Goal: Task Accomplishment & Management: Manage account settings

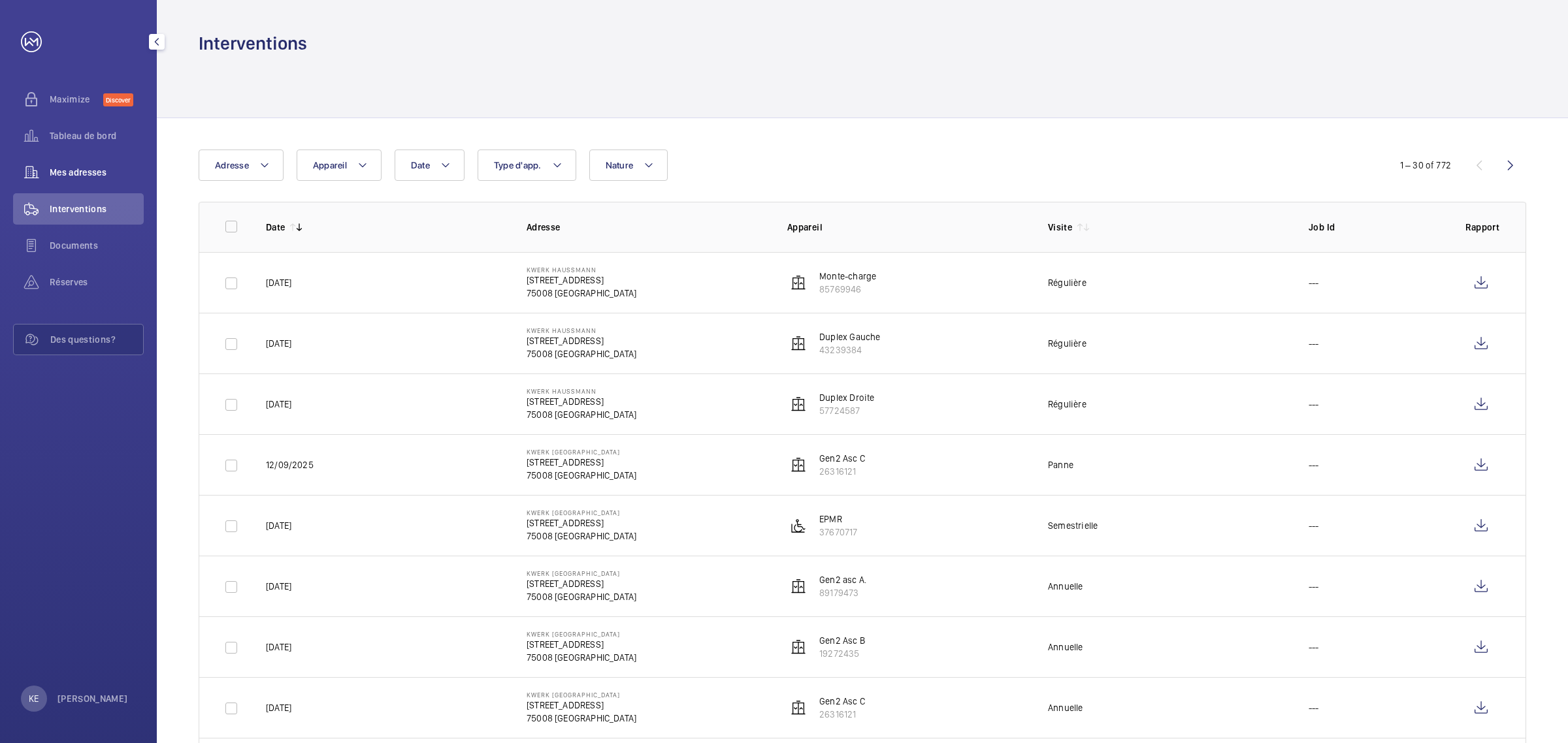
click at [52, 169] on span "Mes adresses" at bounding box center [96, 172] width 94 height 13
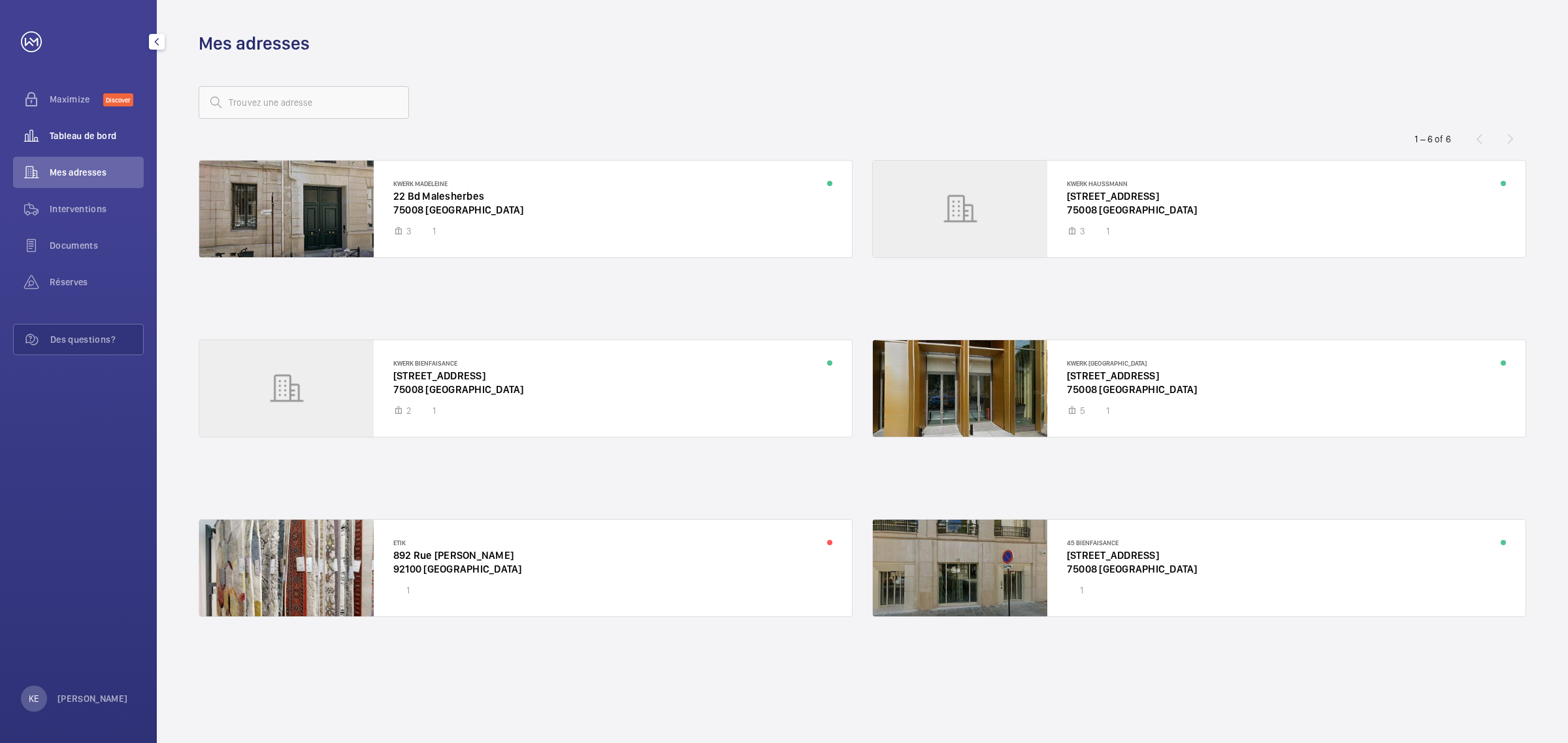
click at [75, 131] on span "Tableau de bord" at bounding box center [96, 136] width 94 height 13
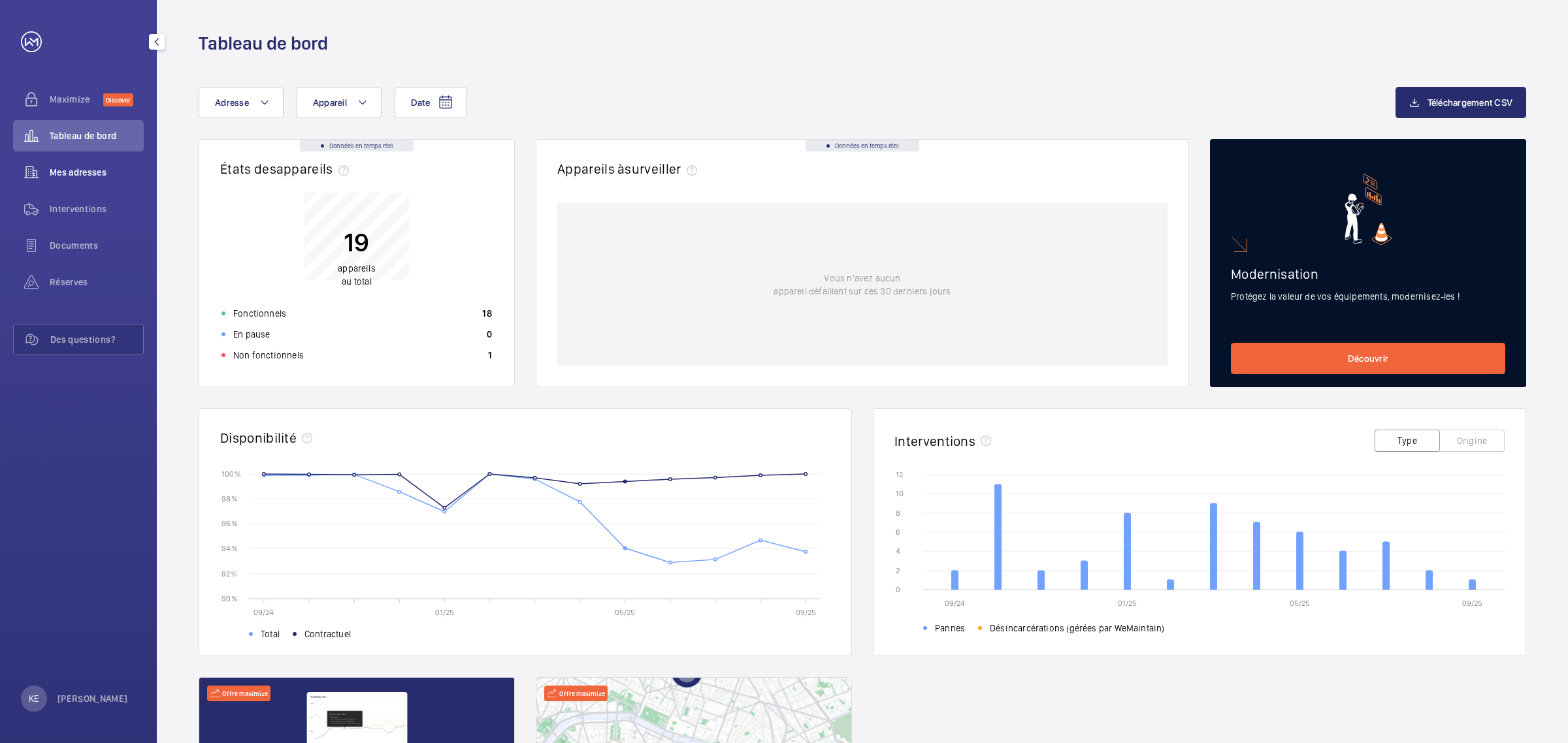
click at [51, 166] on span "Mes adresses" at bounding box center [96, 172] width 94 height 13
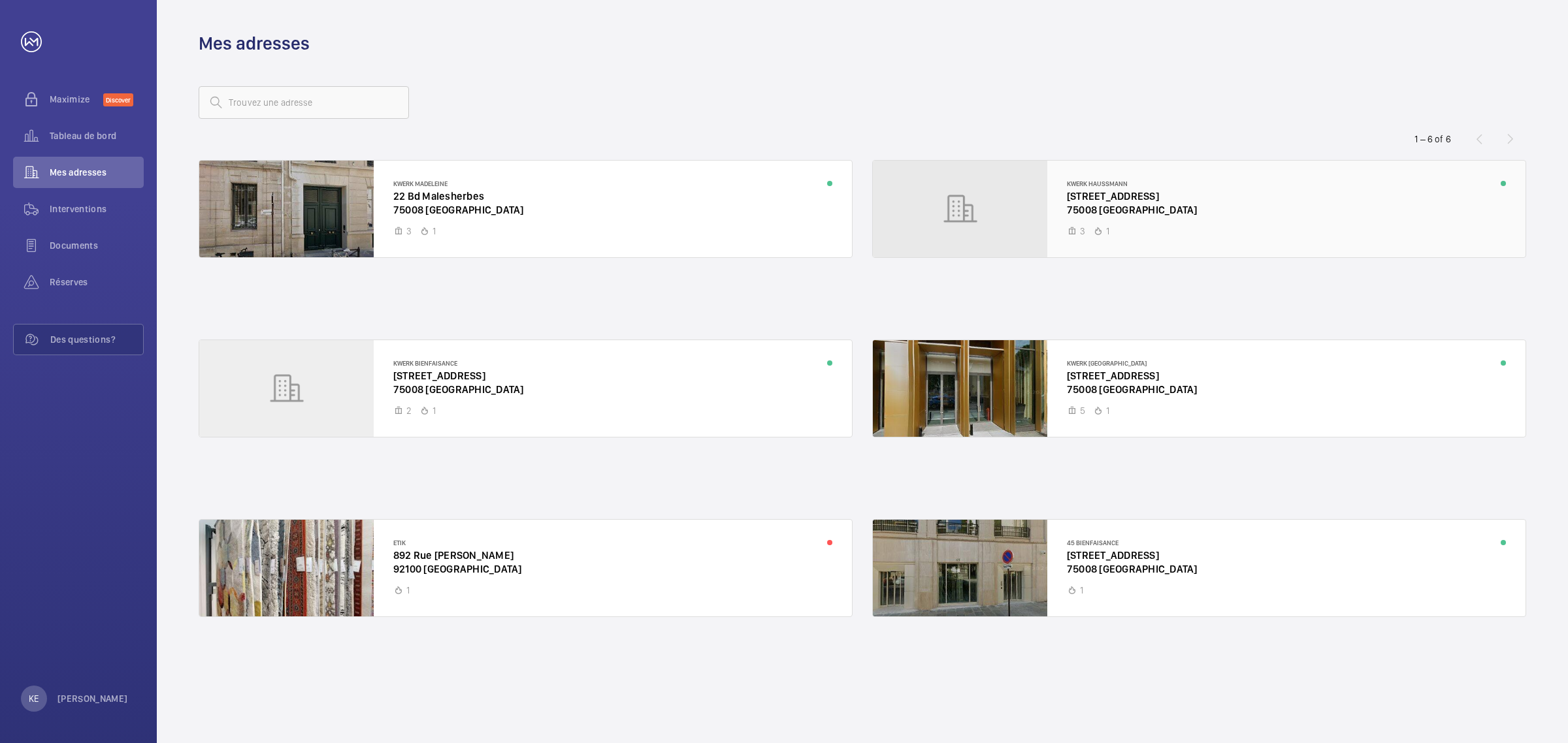
click at [1143, 203] on div at bounding box center [1199, 209] width 652 height 97
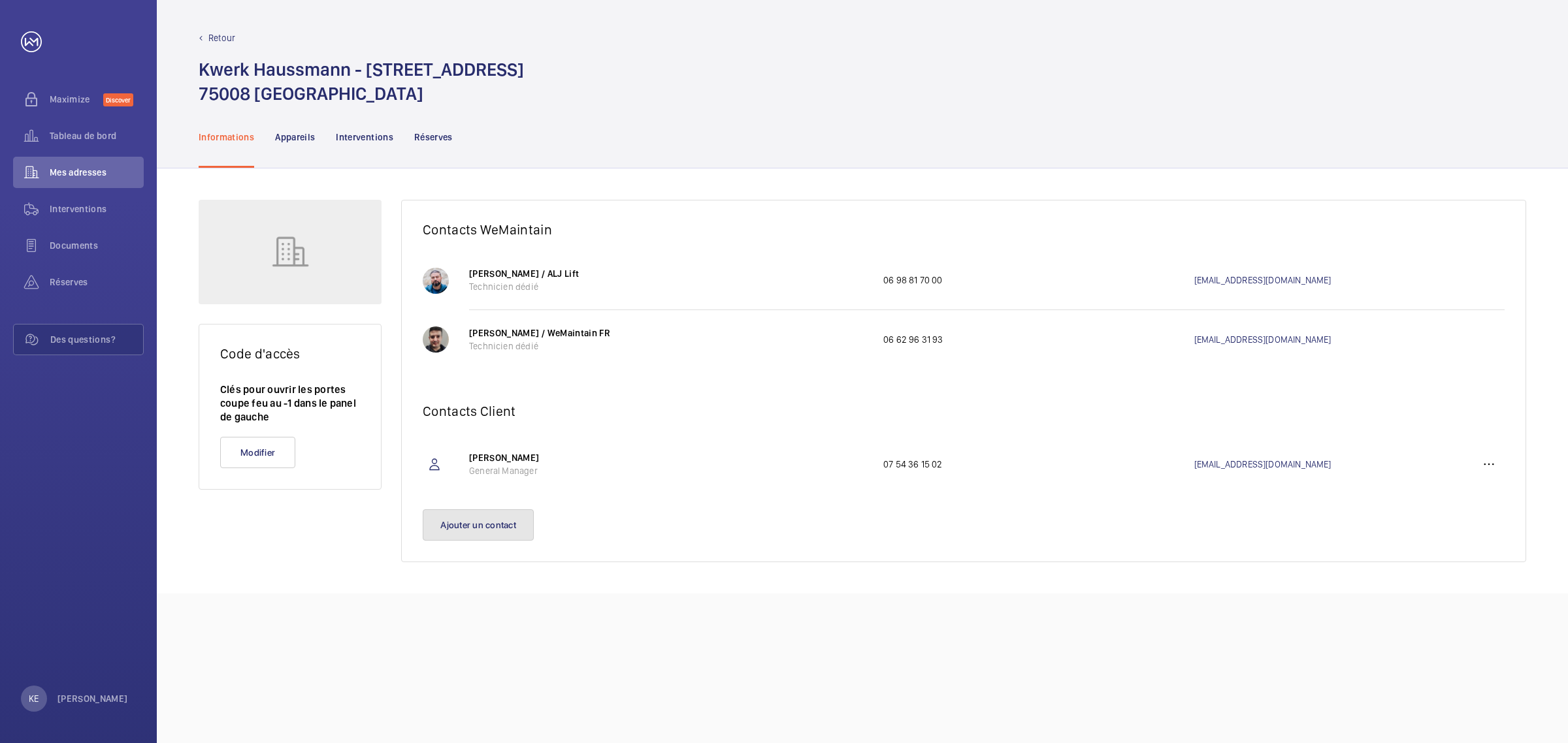
click at [500, 528] on button "Ajouter un contact" at bounding box center [478, 525] width 111 height 31
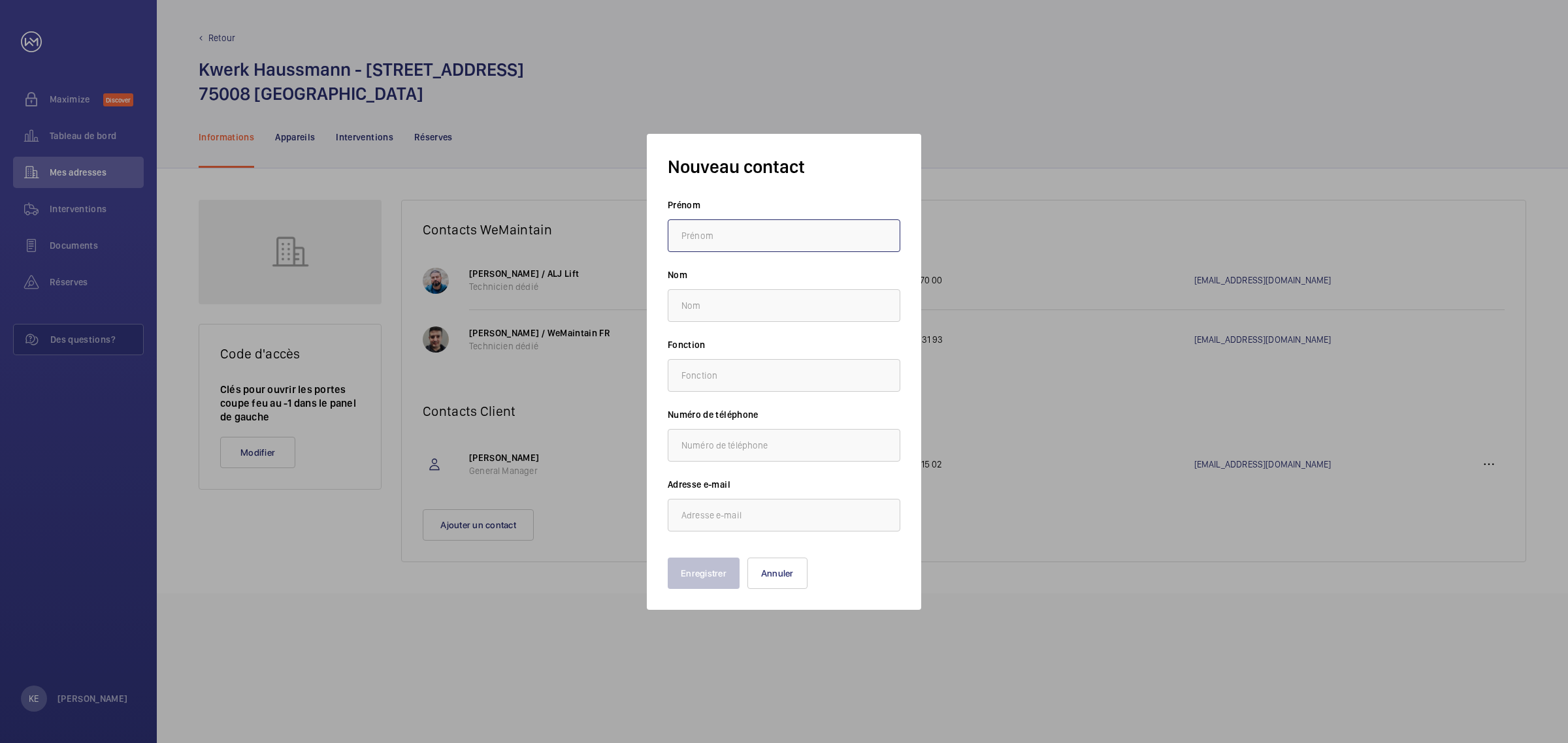
click at [719, 236] on input "text" at bounding box center [784, 236] width 233 height 33
drag, startPoint x: 776, startPoint y: 572, endPoint x: 762, endPoint y: 569, distance: 14.3
click at [776, 572] on button "Annuler" at bounding box center [777, 573] width 60 height 31
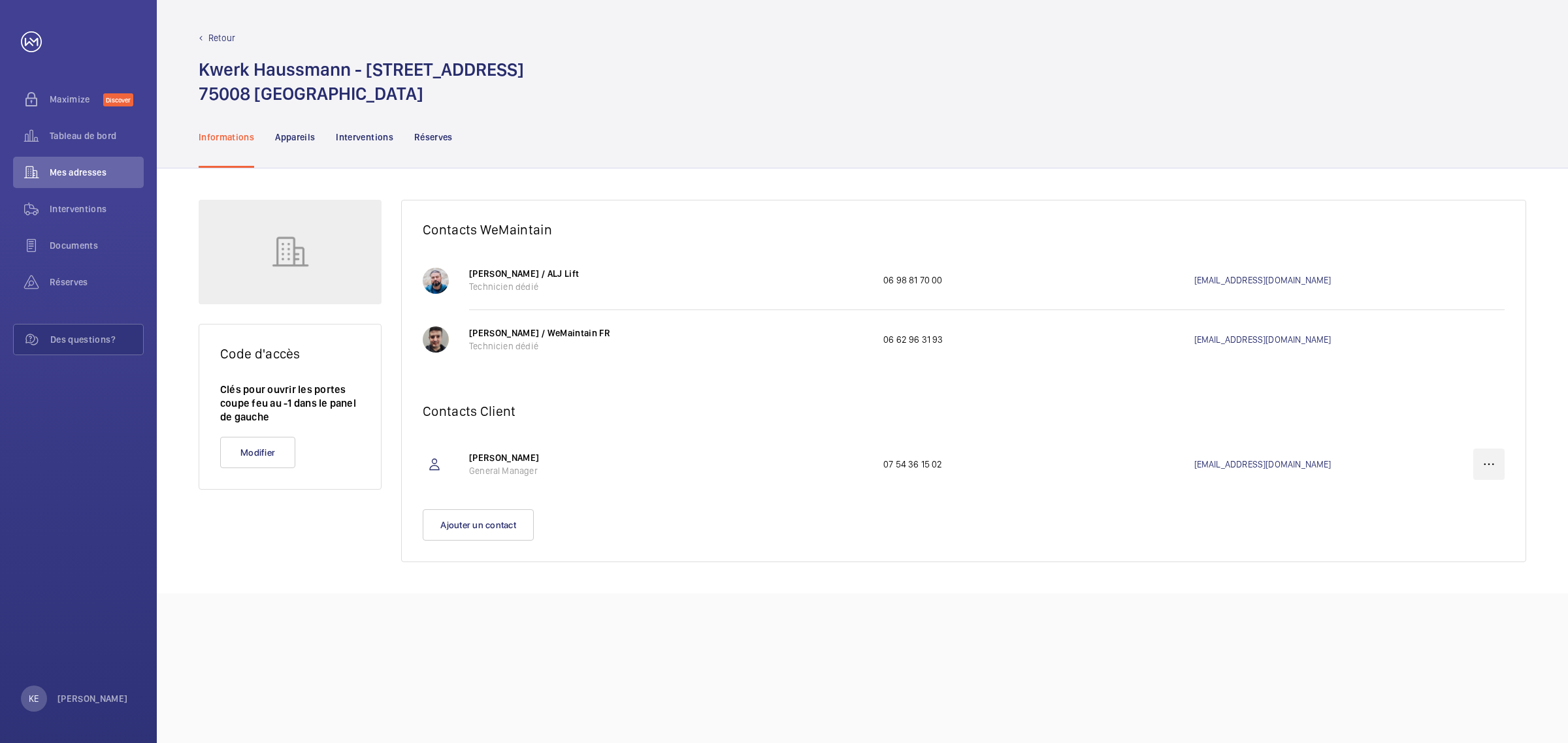
click at [1491, 461] on wm-front-icon-button at bounding box center [1489, 464] width 31 height 31
click at [1457, 507] on p "Modifier" at bounding box center [1465, 505] width 51 height 13
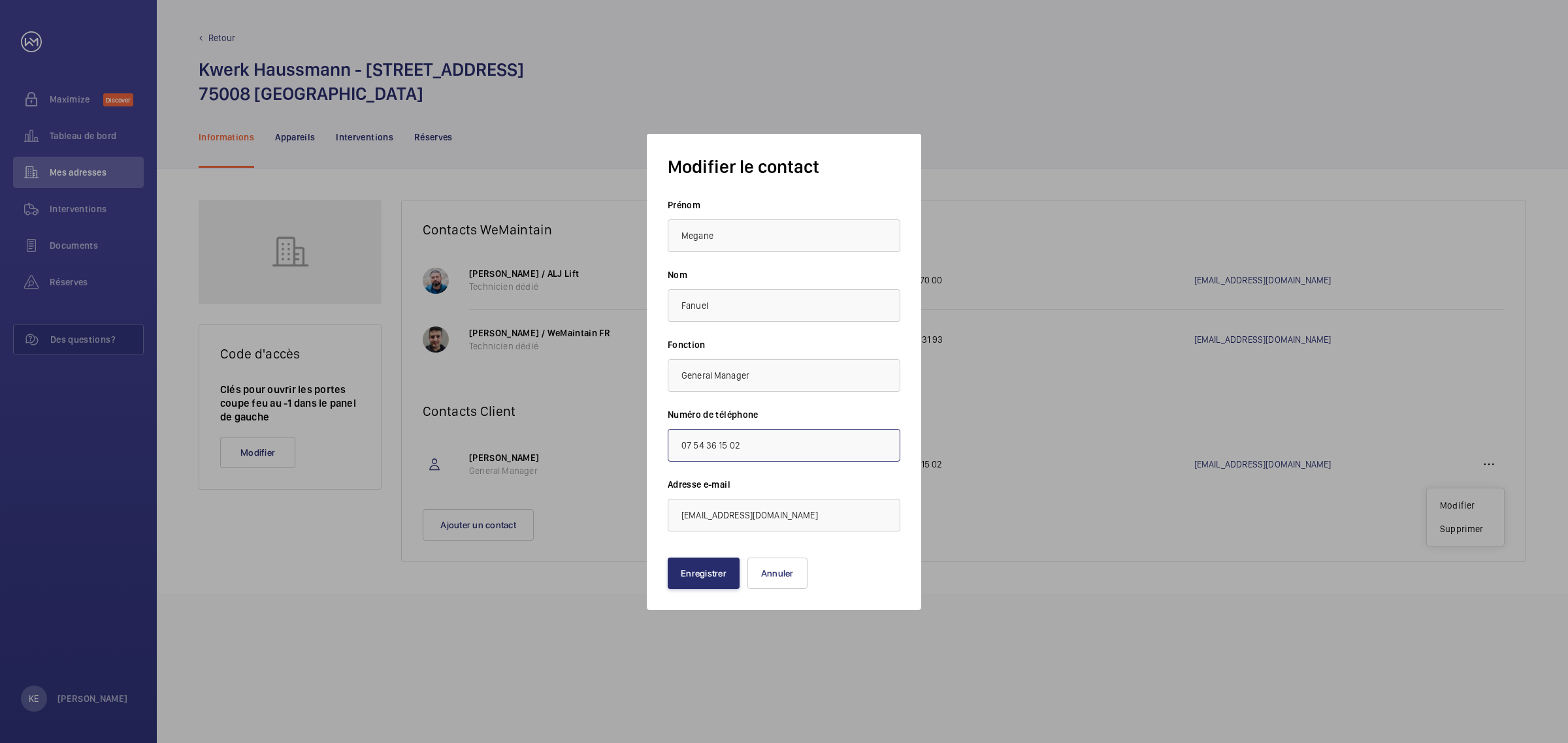
drag, startPoint x: 771, startPoint y: 447, endPoint x: 623, endPoint y: 445, distance: 148.0
click at [622, 445] on div "Modifier le contact Prénom Megane Nom Fanuel Fonction General Manager Numéro de…" at bounding box center [784, 372] width 1568 height 743
drag, startPoint x: 807, startPoint y: 513, endPoint x: 620, endPoint y: 517, distance: 187.0
click at [620, 517] on div "Modifier le contact Prénom Megane Nom Fanuel Fonction General Manager Numéro de…" at bounding box center [784, 372] width 1568 height 743
paste input "Lamine TCHAKPID"
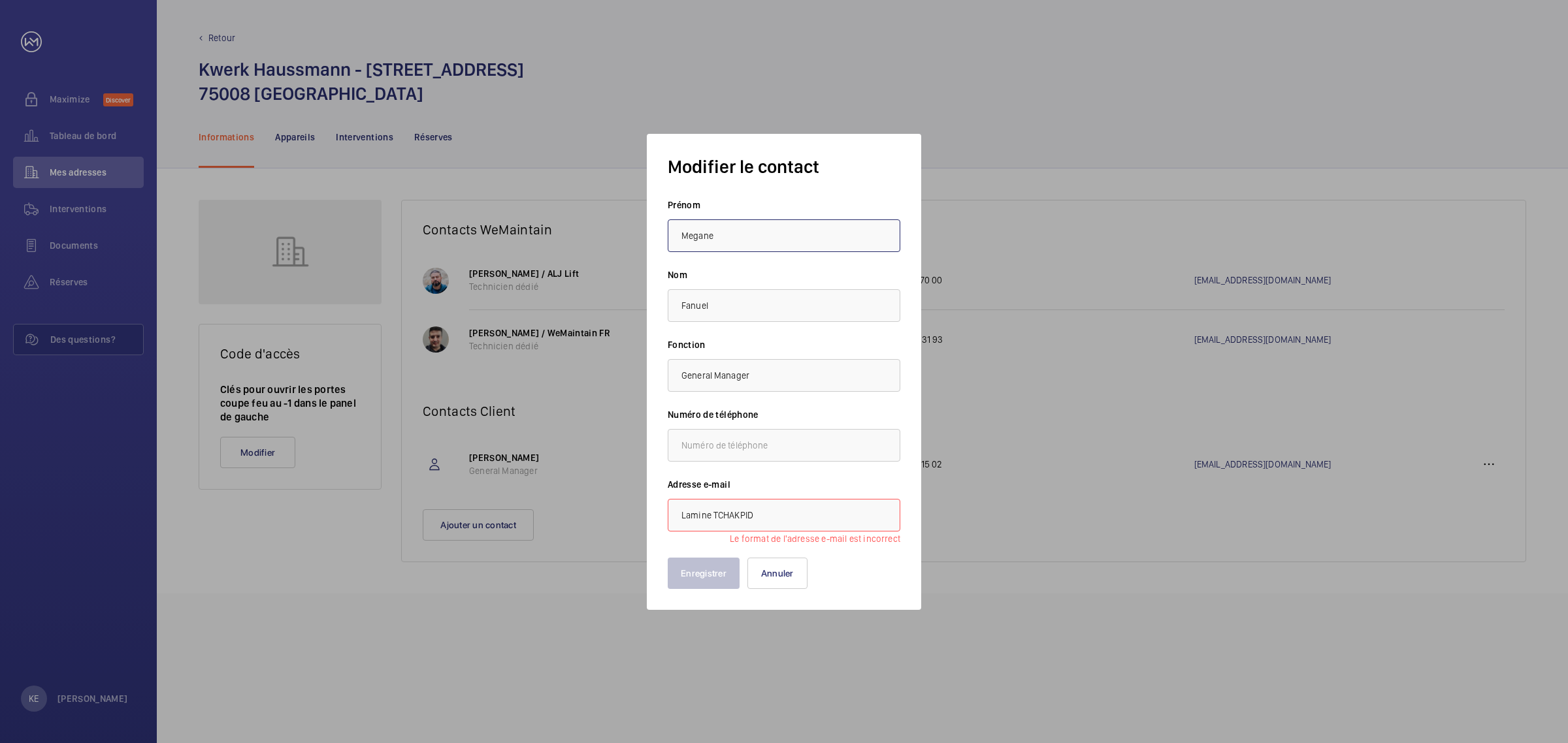
drag, startPoint x: 722, startPoint y: 236, endPoint x: 632, endPoint y: 232, distance: 90.1
click at [632, 232] on mat-dialog-container "Modifier le contact Prénom Megane Nom Fanuel Fonction General Manager Numéro de…" at bounding box center [783, 372] width 313 height 515
click at [775, 513] on input "Lamine TCHAKPID" at bounding box center [784, 515] width 233 height 33
click at [747, 521] on input "Lamine TCHAKPID" at bounding box center [784, 515] width 233 height 33
drag, startPoint x: 795, startPoint y: 520, endPoint x: 545, endPoint y: 524, distance: 250.0
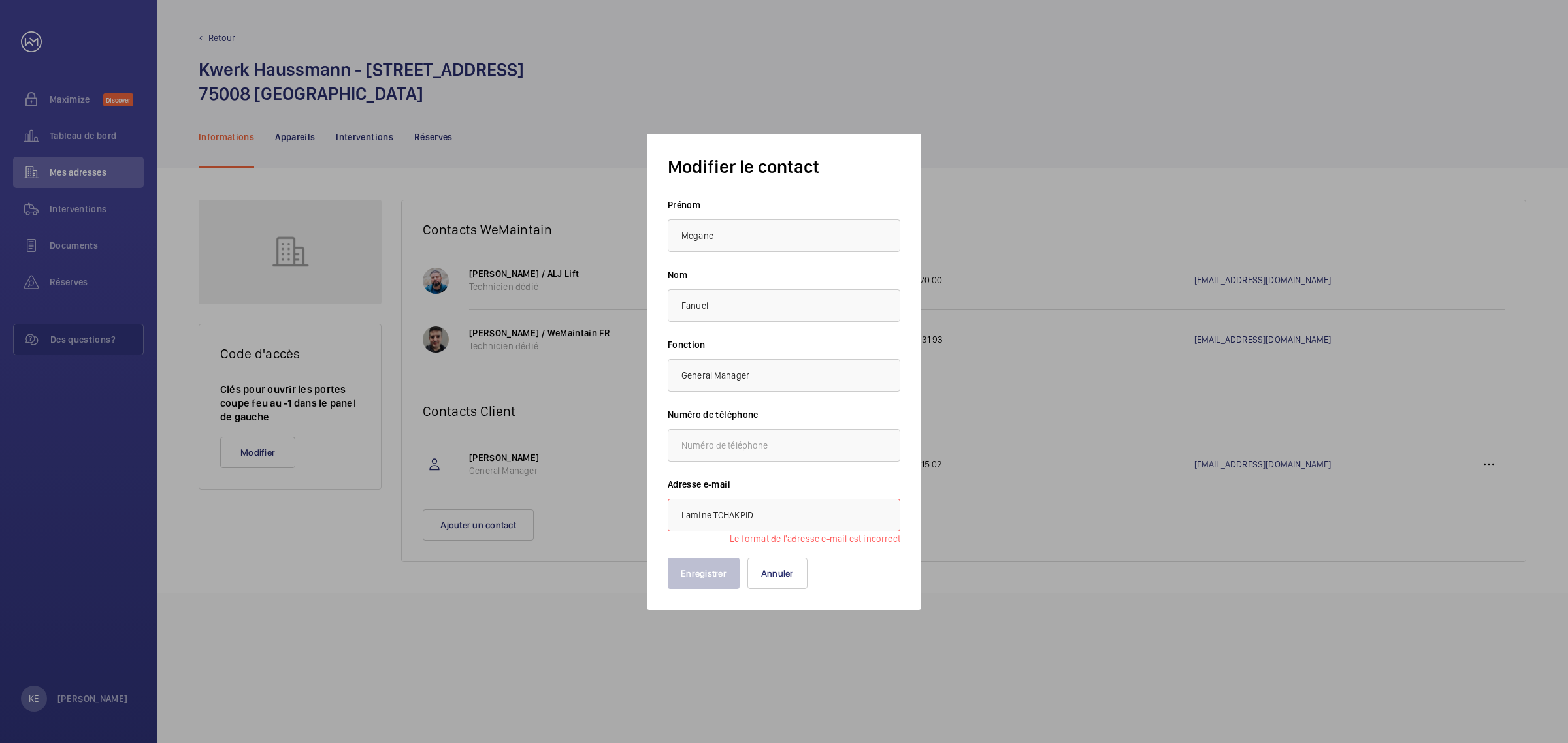
click at [545, 524] on div "Modifier le contact Prénom Megane Nom Fanuel Fonction General Manager Numéro de…" at bounding box center [784, 372] width 1568 height 743
drag, startPoint x: 799, startPoint y: 516, endPoint x: 618, endPoint y: 520, distance: 181.0
click at [618, 520] on div "Modifier le contact Prénom Megane Nom Fanuel Fonction General Manager Numéro de…" at bounding box center [784, 372] width 1568 height 743
paste input "[PERSON_NAME][EMAIL_ADDRESS][DOMAIN_NAME]"
type input "[PERSON_NAME][EMAIL_ADDRESS][DOMAIN_NAME]"
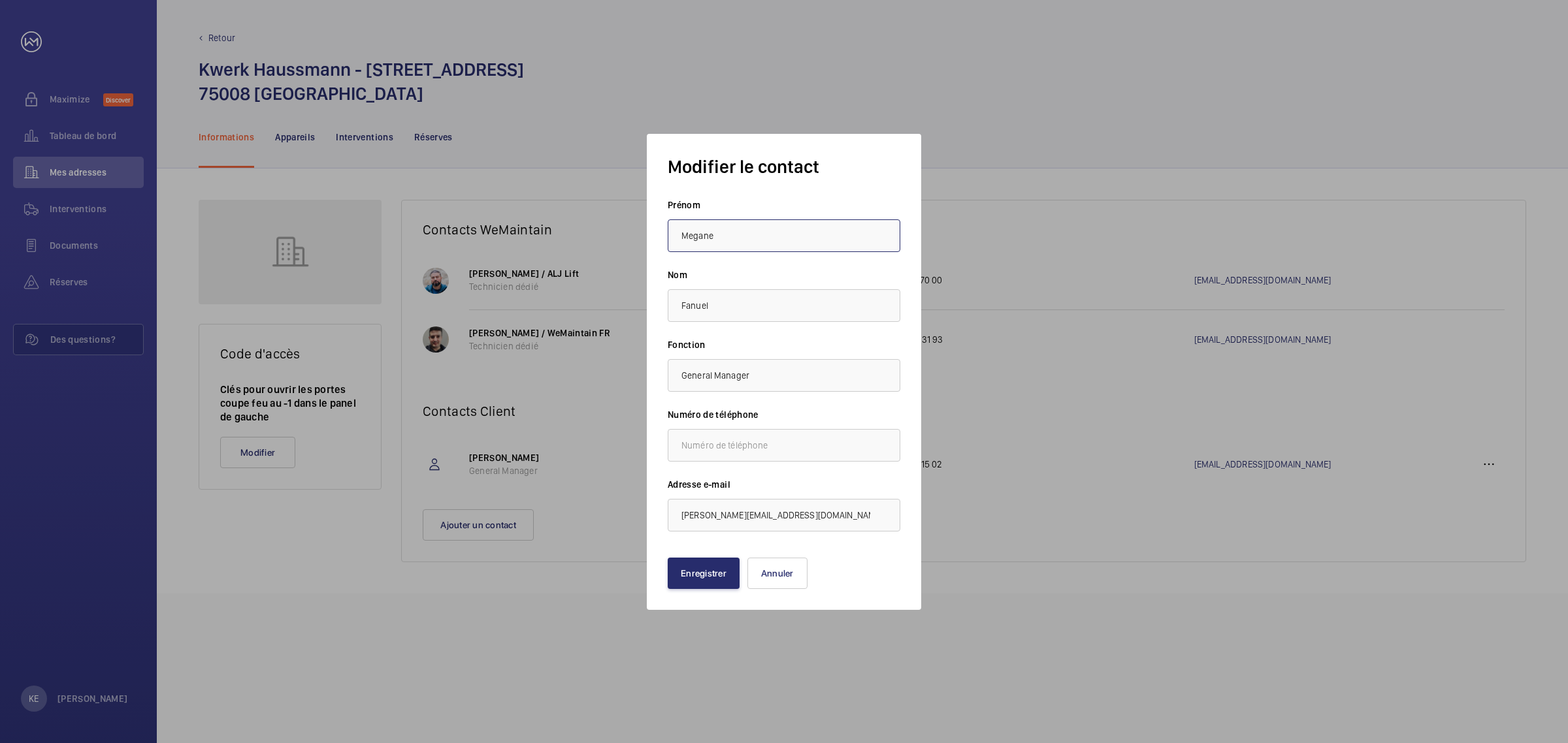
click at [730, 236] on input "Megane" at bounding box center [784, 236] width 233 height 33
drag, startPoint x: 737, startPoint y: 234, endPoint x: 636, endPoint y: 235, distance: 101.0
click at [636, 235] on mat-dialog-container "Modifier le contact Prénom Megane Nom Fanuel Fonction General Manager Numéro de…" at bounding box center [783, 372] width 313 height 515
type input "Antoine"
drag, startPoint x: 672, startPoint y: 304, endPoint x: 625, endPoint y: 302, distance: 47.0
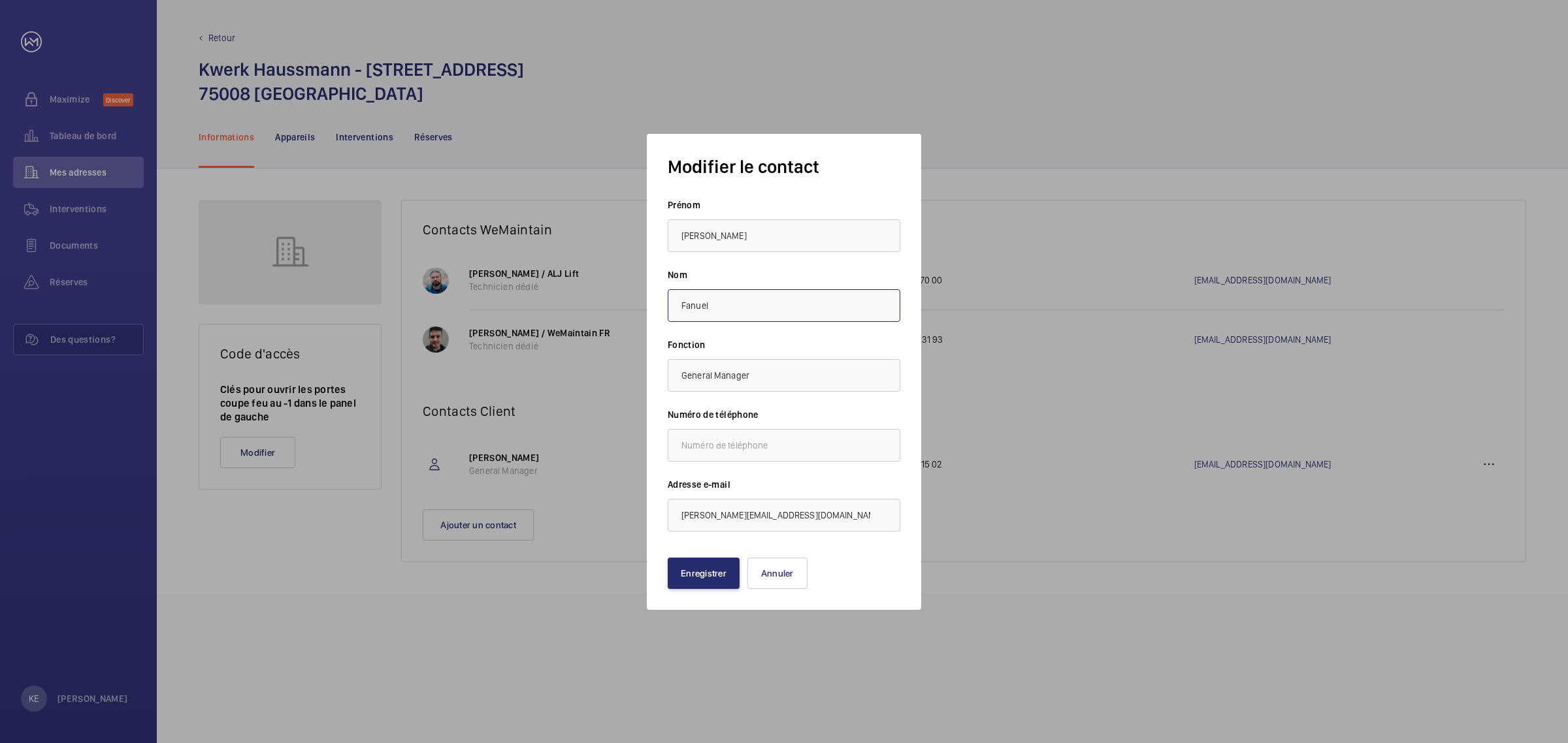
click at [625, 302] on div "Modifier le contact Prénom Antoine Nom Fanuel Fonction General Manager Numéro d…" at bounding box center [784, 372] width 1568 height 743
type input "Planelles"
click at [704, 571] on button "Enregistrer" at bounding box center [703, 573] width 72 height 31
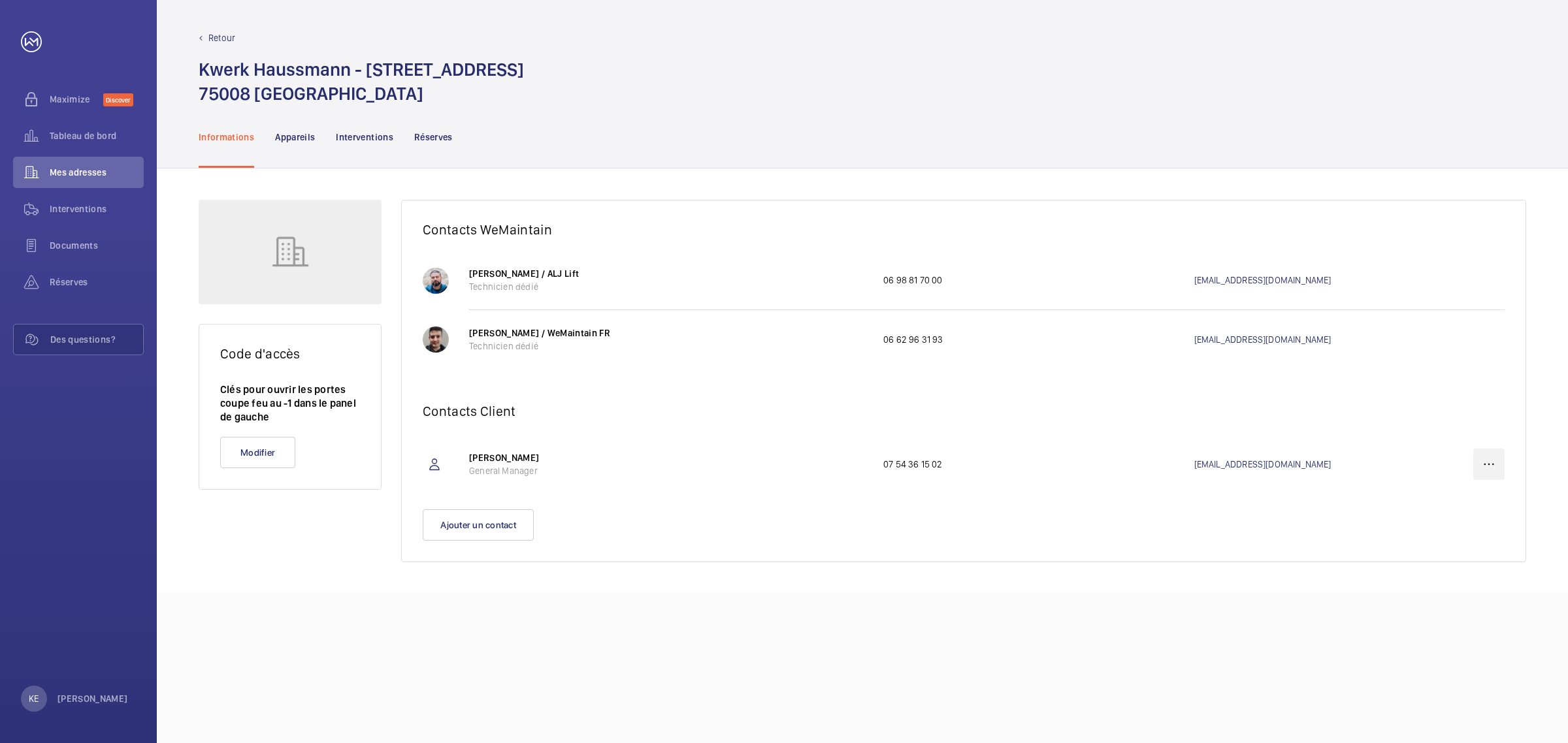
click at [1488, 465] on wm-front-icon-button at bounding box center [1489, 464] width 31 height 31
click at [1454, 529] on p "Supprimer" at bounding box center [1465, 529] width 51 height 13
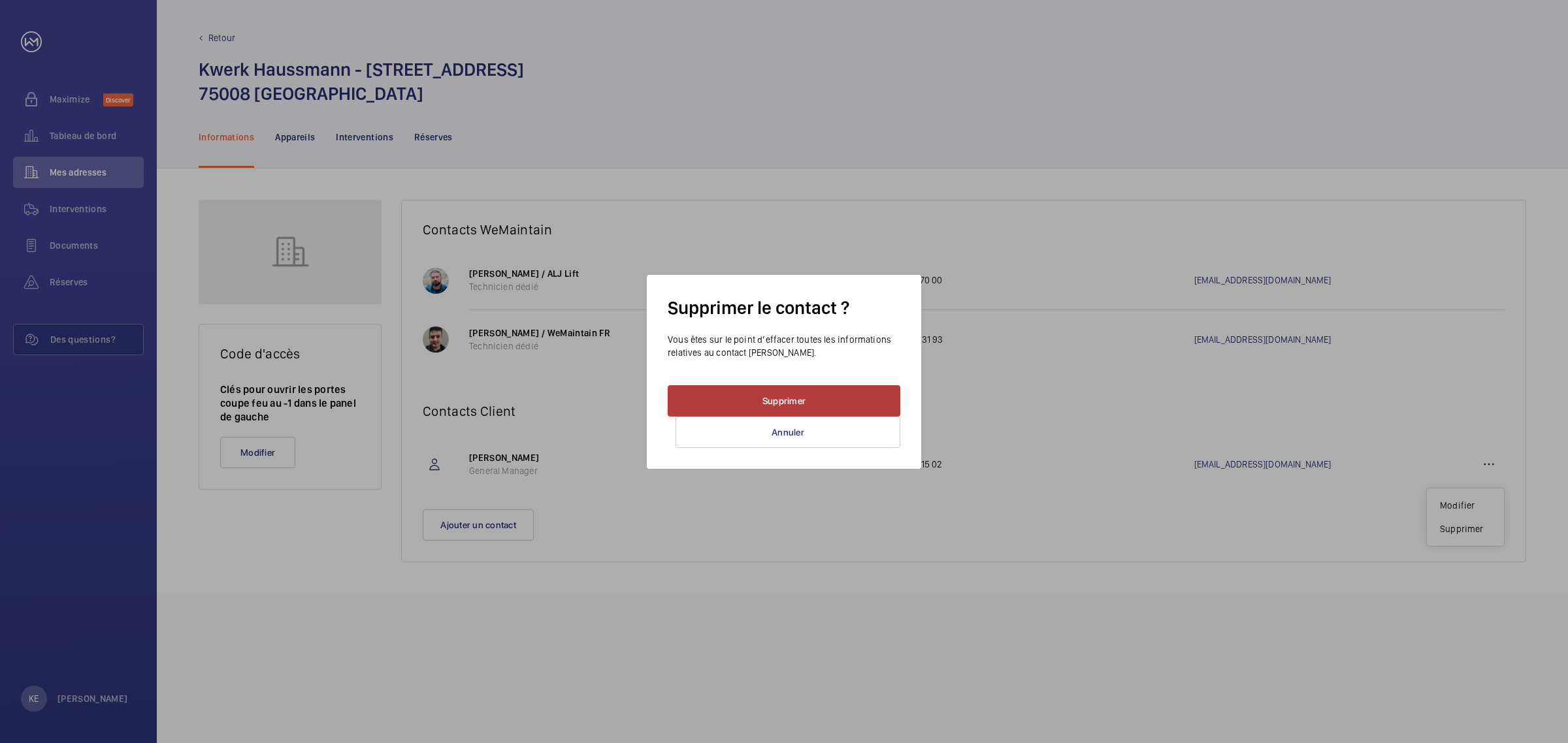
click at [771, 387] on button "Supprimer" at bounding box center [784, 401] width 233 height 31
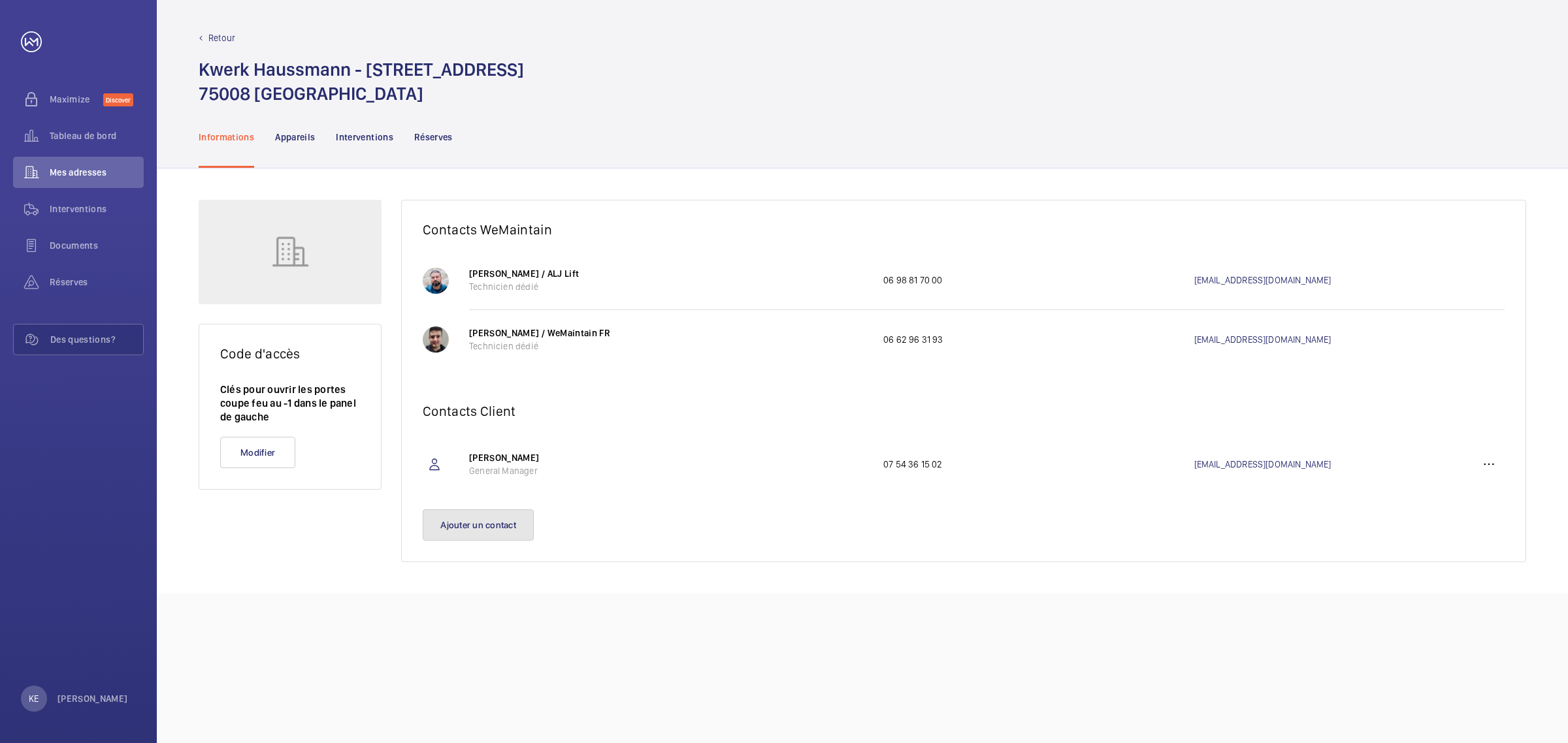
click at [475, 528] on button "Ajouter un contact" at bounding box center [478, 525] width 111 height 31
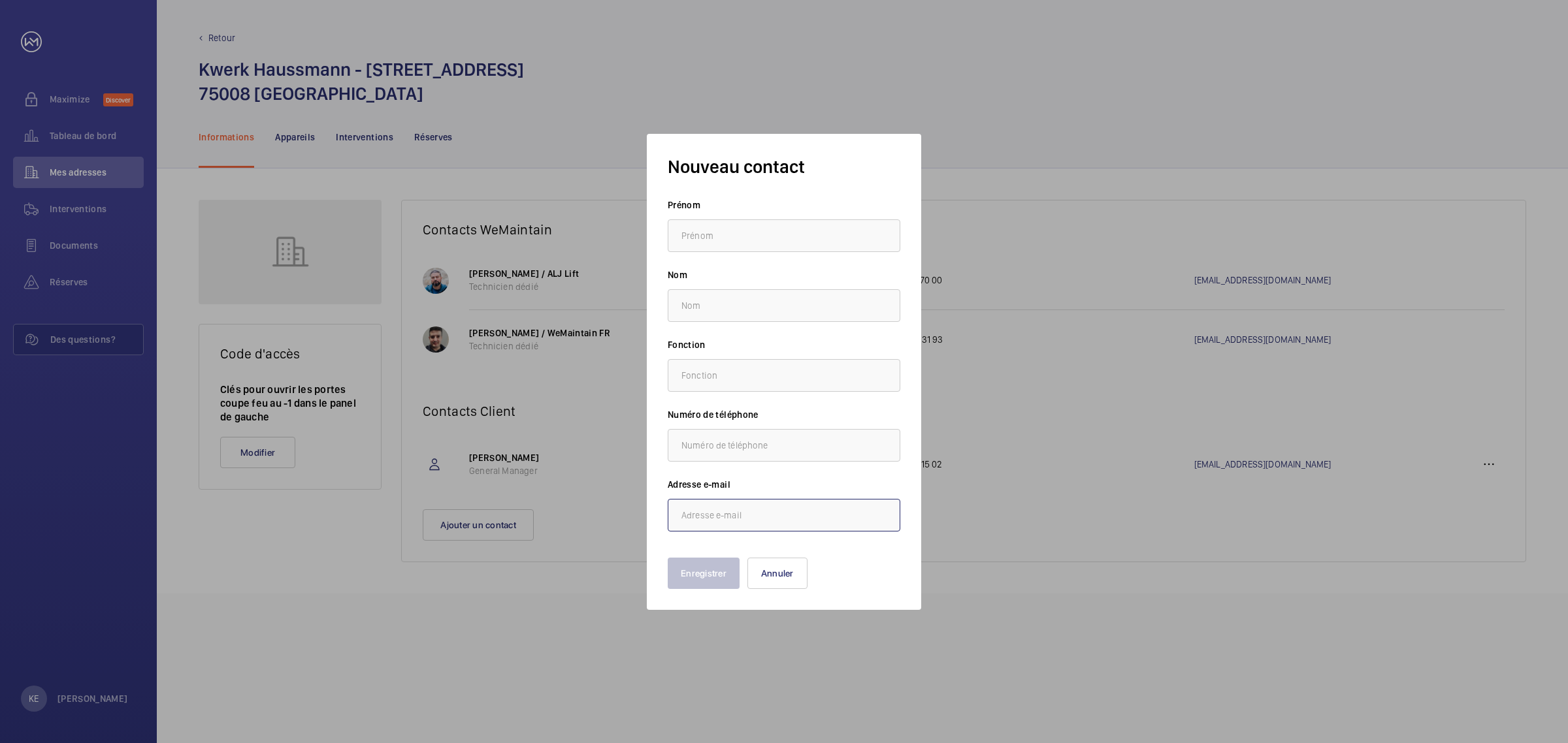
click at [701, 507] on input "email" at bounding box center [784, 515] width 233 height 33
paste input "[PERSON_NAME][EMAIL_ADDRESS][DOMAIN_NAME]"
type input "[PERSON_NAME][EMAIL_ADDRESS][DOMAIN_NAME]"
click at [710, 374] on input "text" at bounding box center [784, 375] width 233 height 33
type input "KWERK"
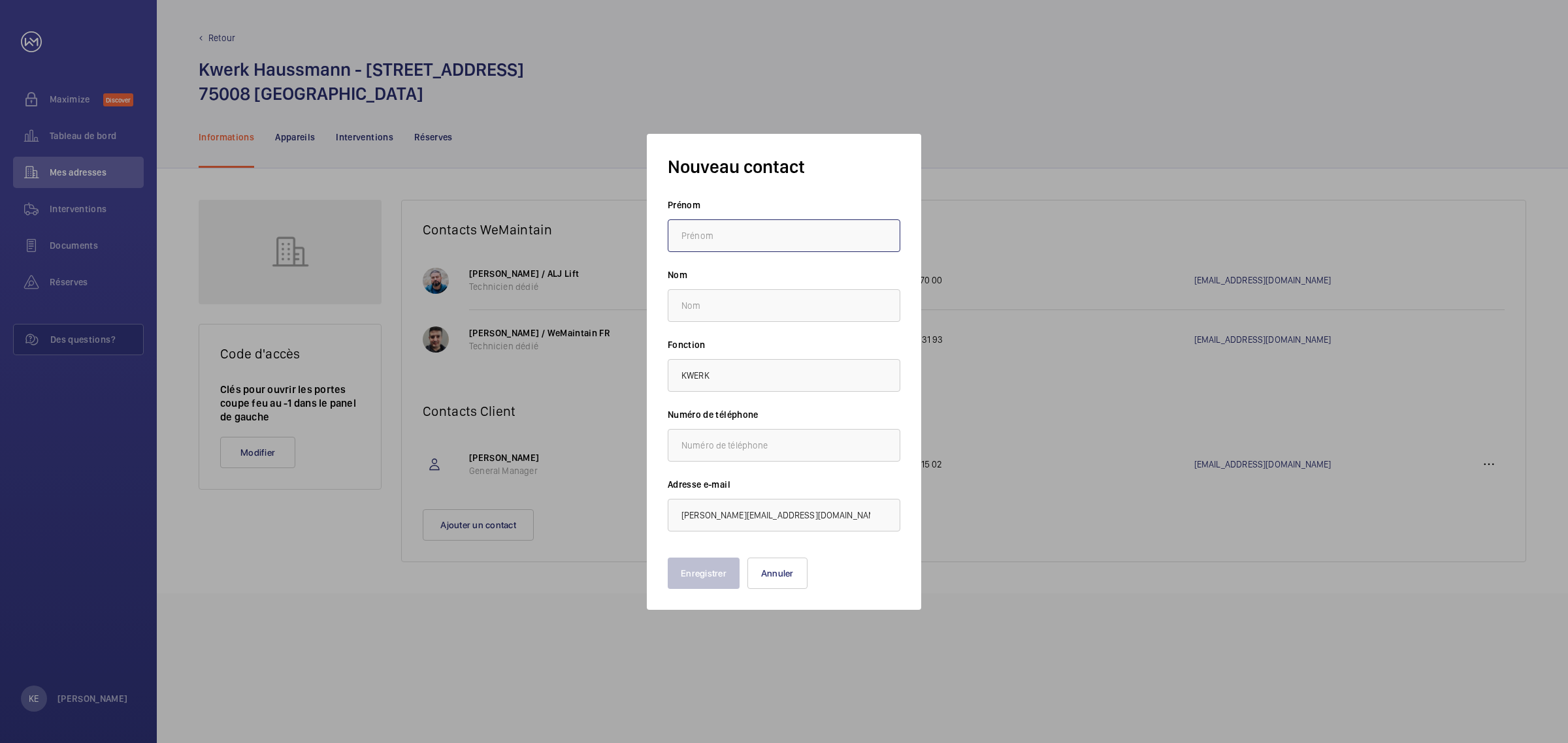
click at [759, 245] on input "text" at bounding box center [784, 236] width 233 height 33
type input "Antoine"
click at [723, 300] on input "text" at bounding box center [784, 305] width 233 height 33
type input "Planelles"
click at [697, 579] on button "Enregistrer" at bounding box center [703, 573] width 72 height 31
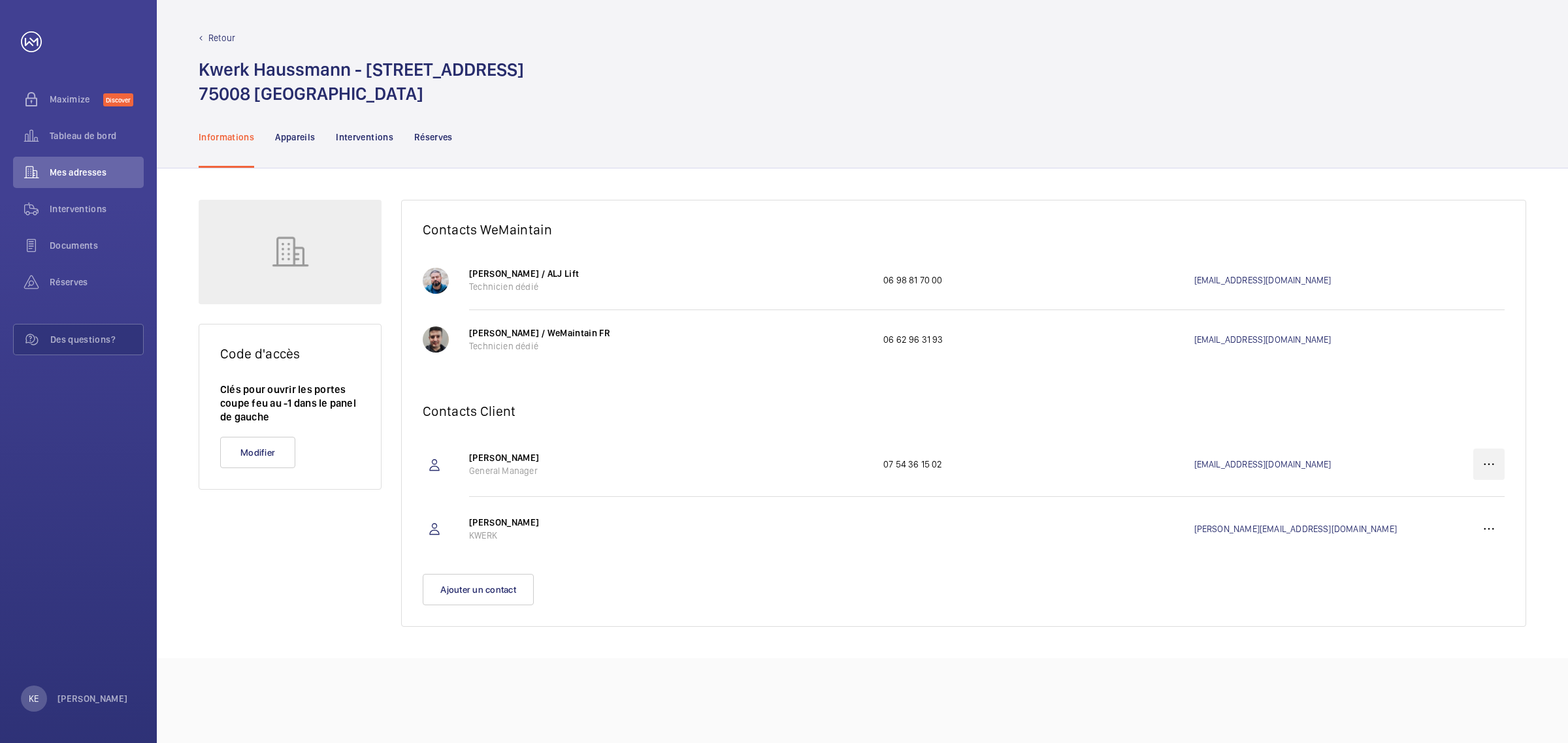
click at [1488, 462] on wm-front-icon-button at bounding box center [1489, 464] width 31 height 31
click at [1461, 529] on p "Supprimer" at bounding box center [1465, 529] width 51 height 13
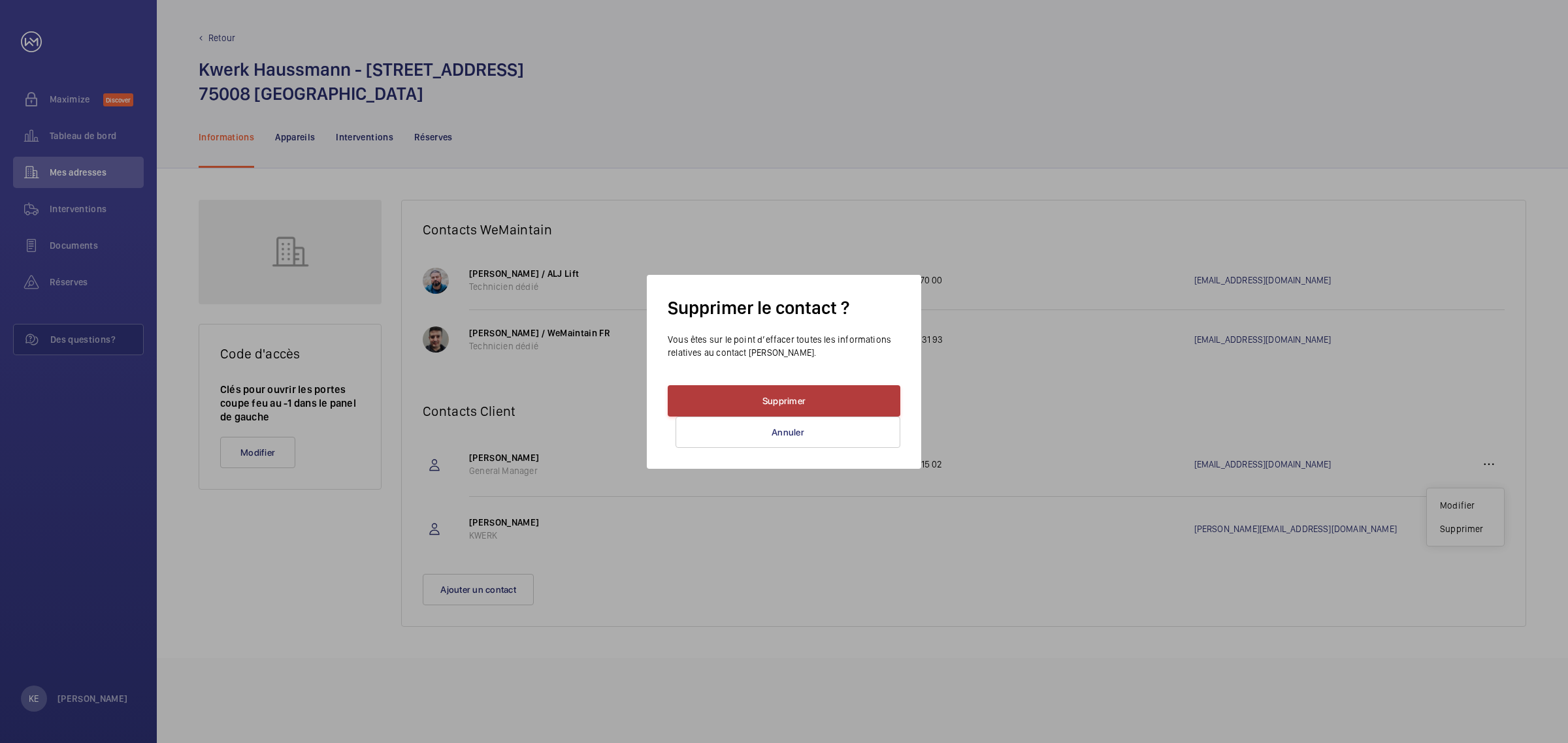
click at [812, 389] on button "Supprimer" at bounding box center [784, 401] width 233 height 31
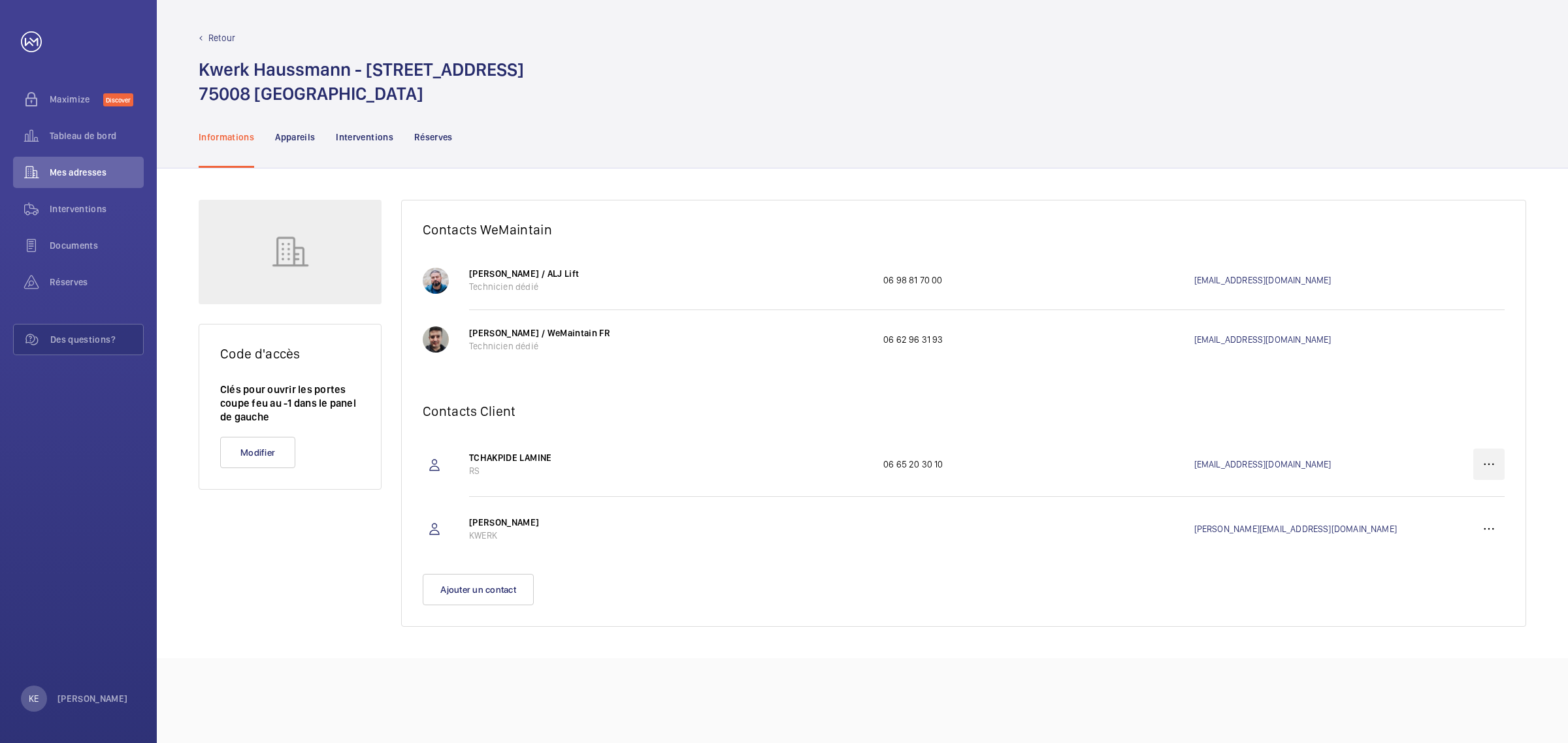
click at [1500, 462] on wm-front-icon-button at bounding box center [1489, 464] width 31 height 31
click at [1468, 503] on p "Modifier" at bounding box center [1465, 505] width 51 height 13
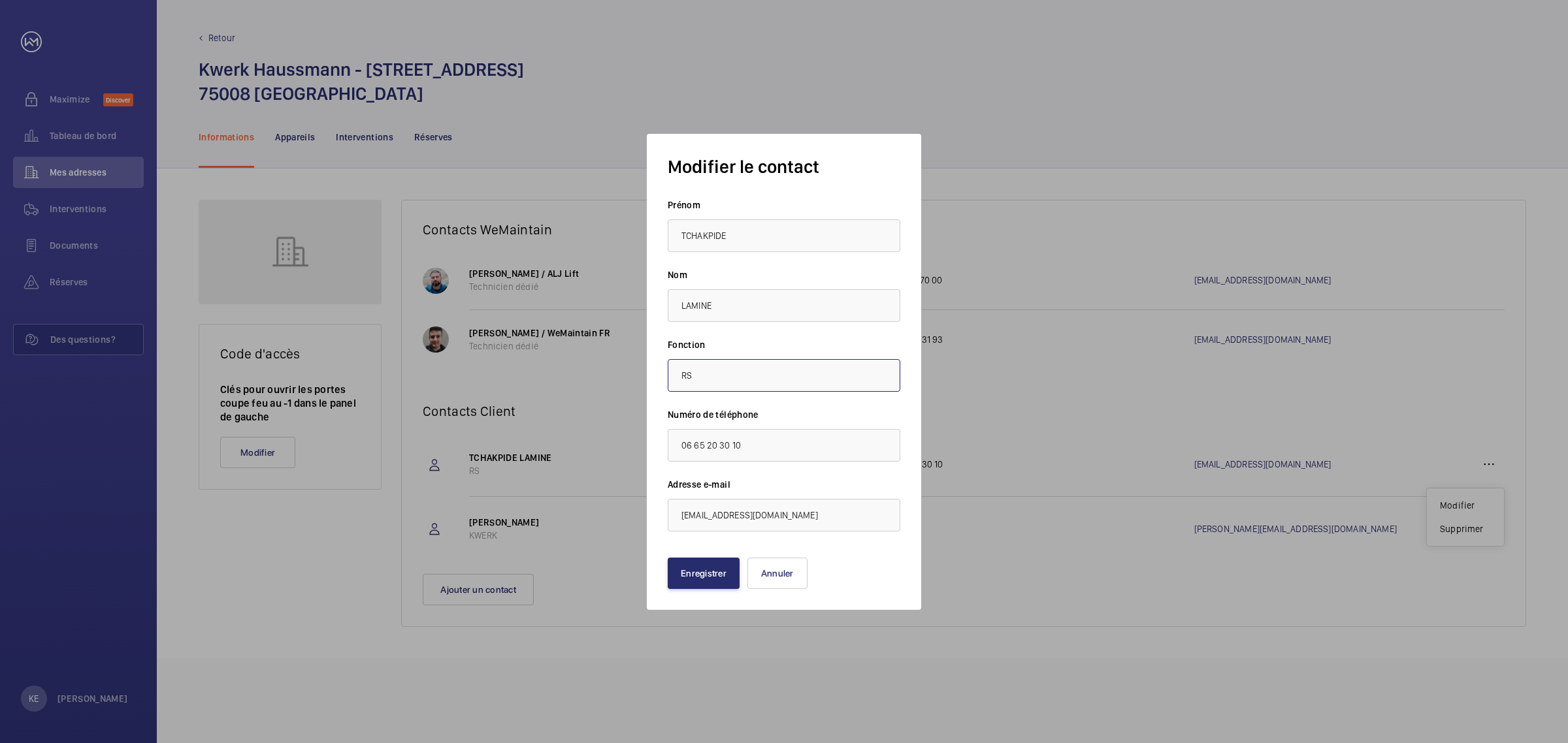
drag, startPoint x: 707, startPoint y: 371, endPoint x: 641, endPoint y: 373, distance: 66.0
click at [641, 373] on mat-dialog-container "Modifier le contact Prénom TCHAKPIDE Nom LAMINE Fonction RS Numéro de téléphone…" at bounding box center [783, 372] width 313 height 515
drag, startPoint x: 725, startPoint y: 307, endPoint x: 673, endPoint y: 305, distance: 52.0
click at [673, 305] on input "LAMINE" at bounding box center [784, 305] width 233 height 33
click at [680, 235] on input "TCHAKPIDE" at bounding box center [784, 236] width 233 height 33
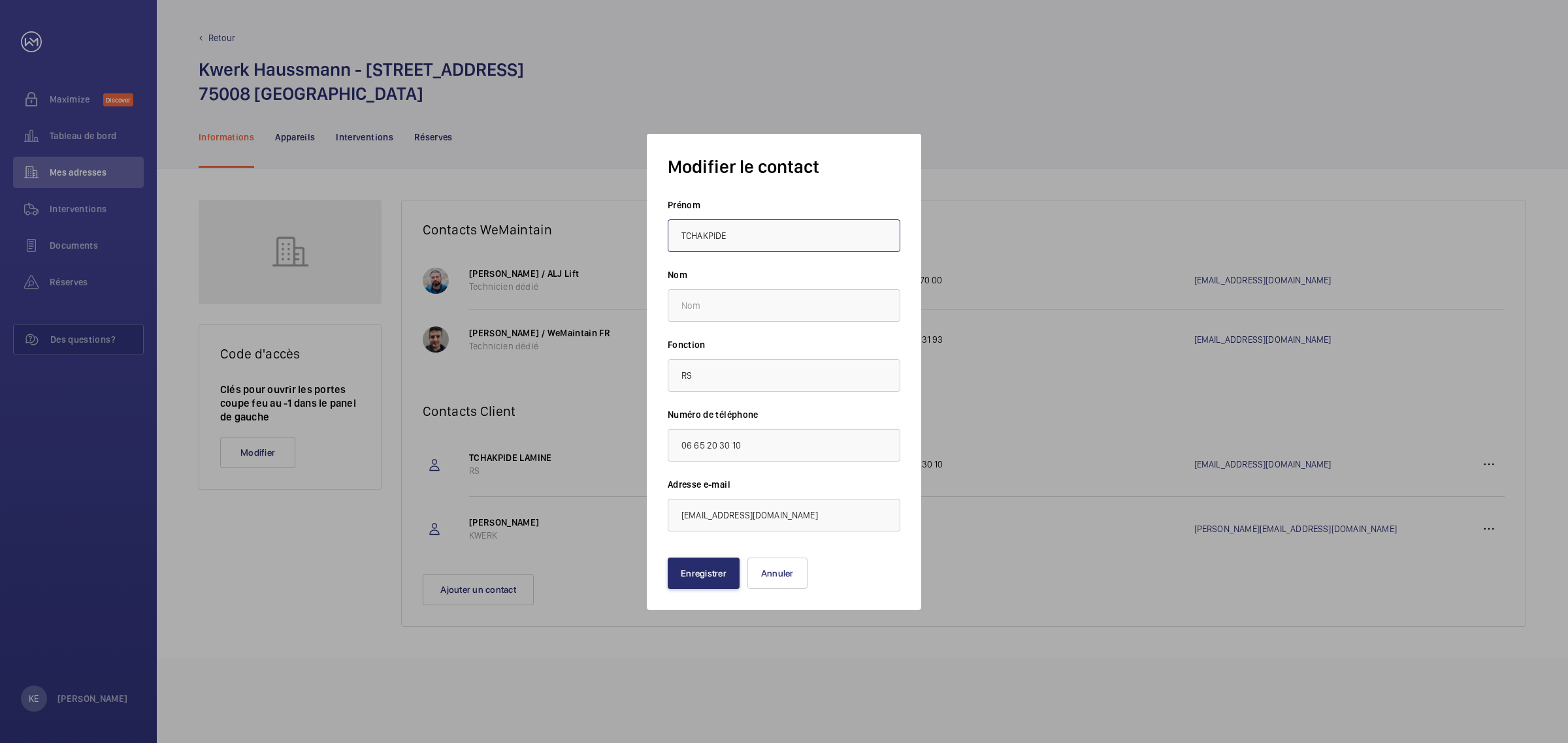
paste input "LAMINE"
drag, startPoint x: 779, startPoint y: 234, endPoint x: 713, endPoint y: 238, distance: 66.1
click at [713, 238] on input "LAMINETCHAKPIDE" at bounding box center [784, 236] width 233 height 33
type input "LAMINE"
click at [734, 298] on input "text" at bounding box center [784, 305] width 233 height 33
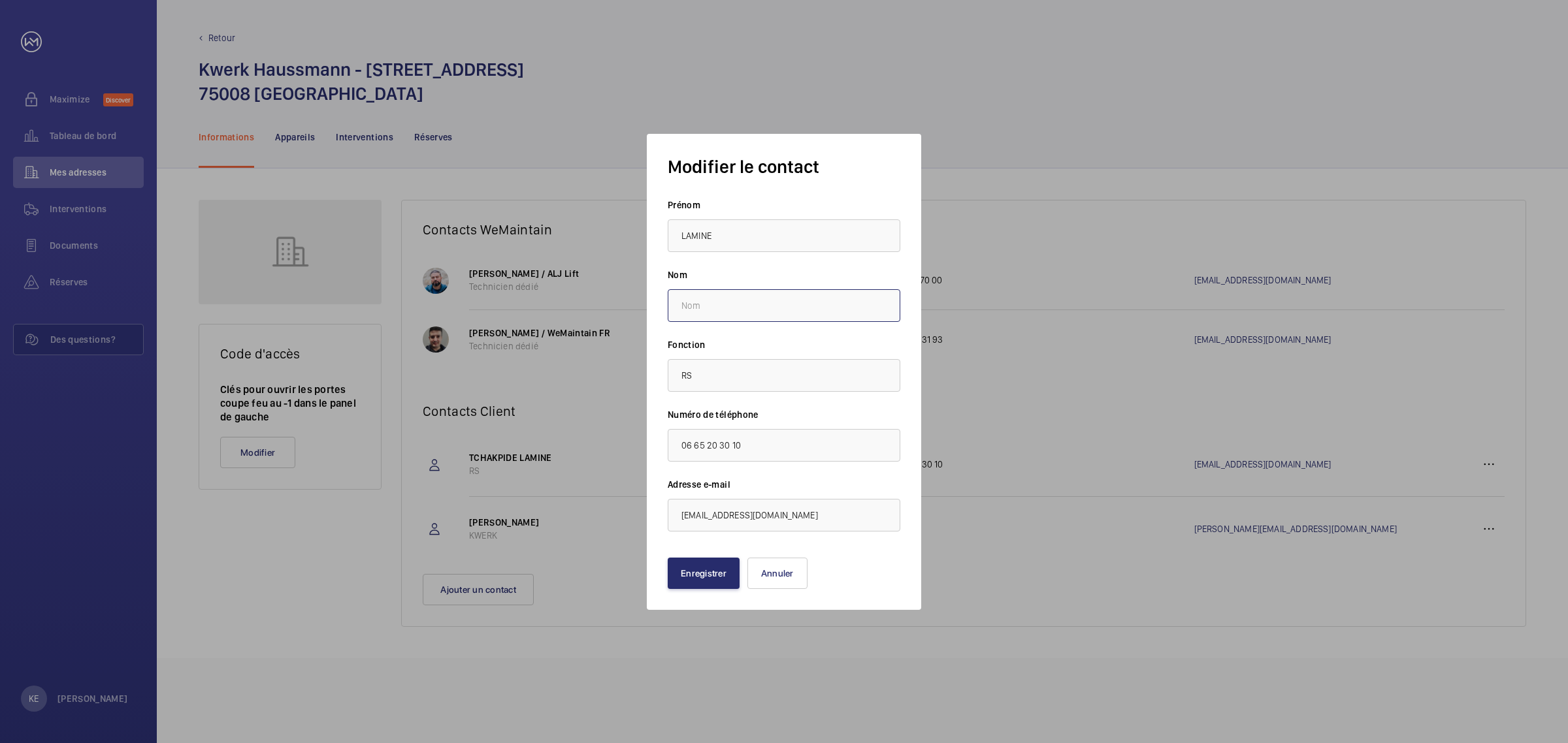
paste input "TCHAKPIDE"
type input "TCHAKPIDE"
click at [696, 376] on input "RS" at bounding box center [784, 375] width 233 height 33
type input "R"
type input "Vinci"
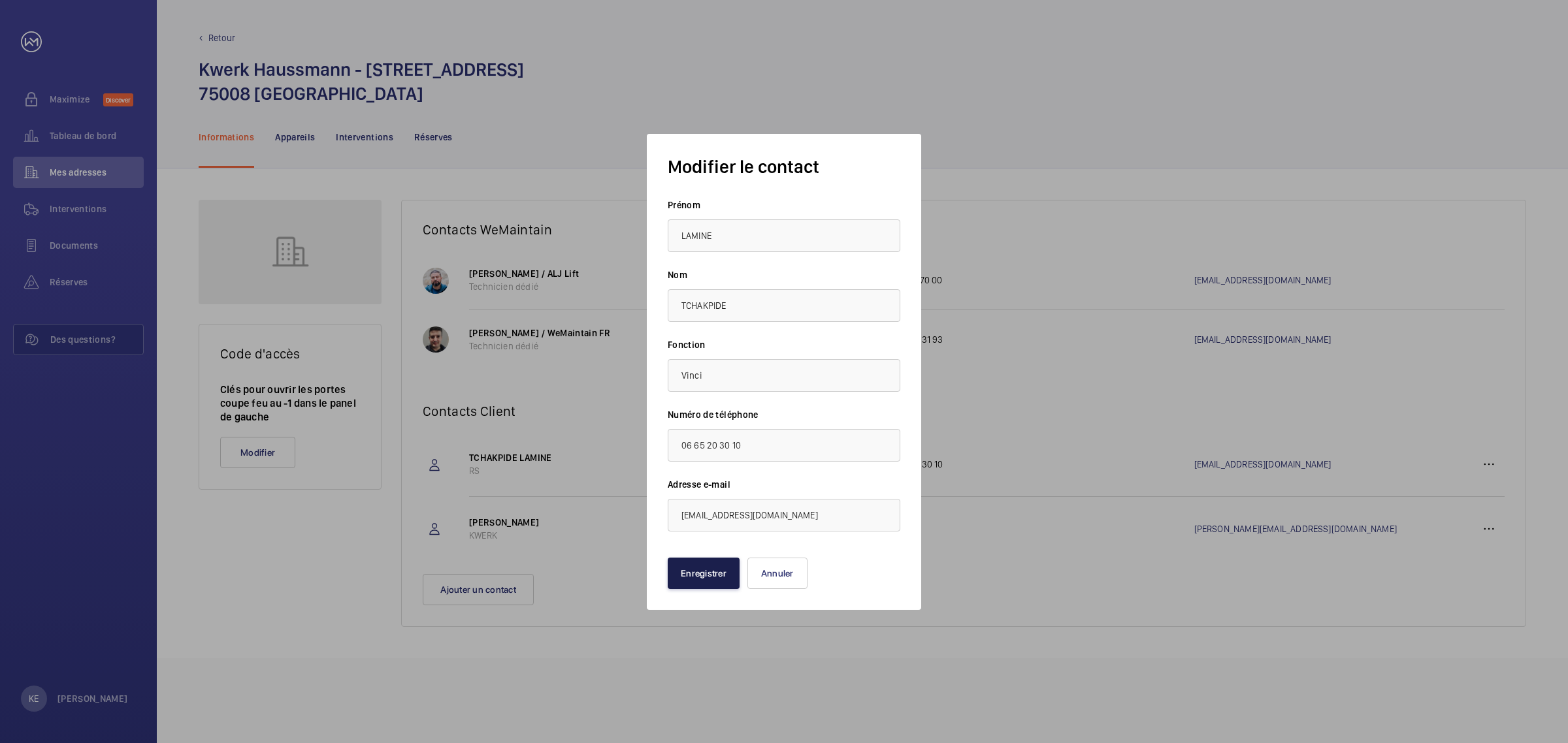
click at [722, 569] on button "Enregistrer" at bounding box center [703, 573] width 72 height 31
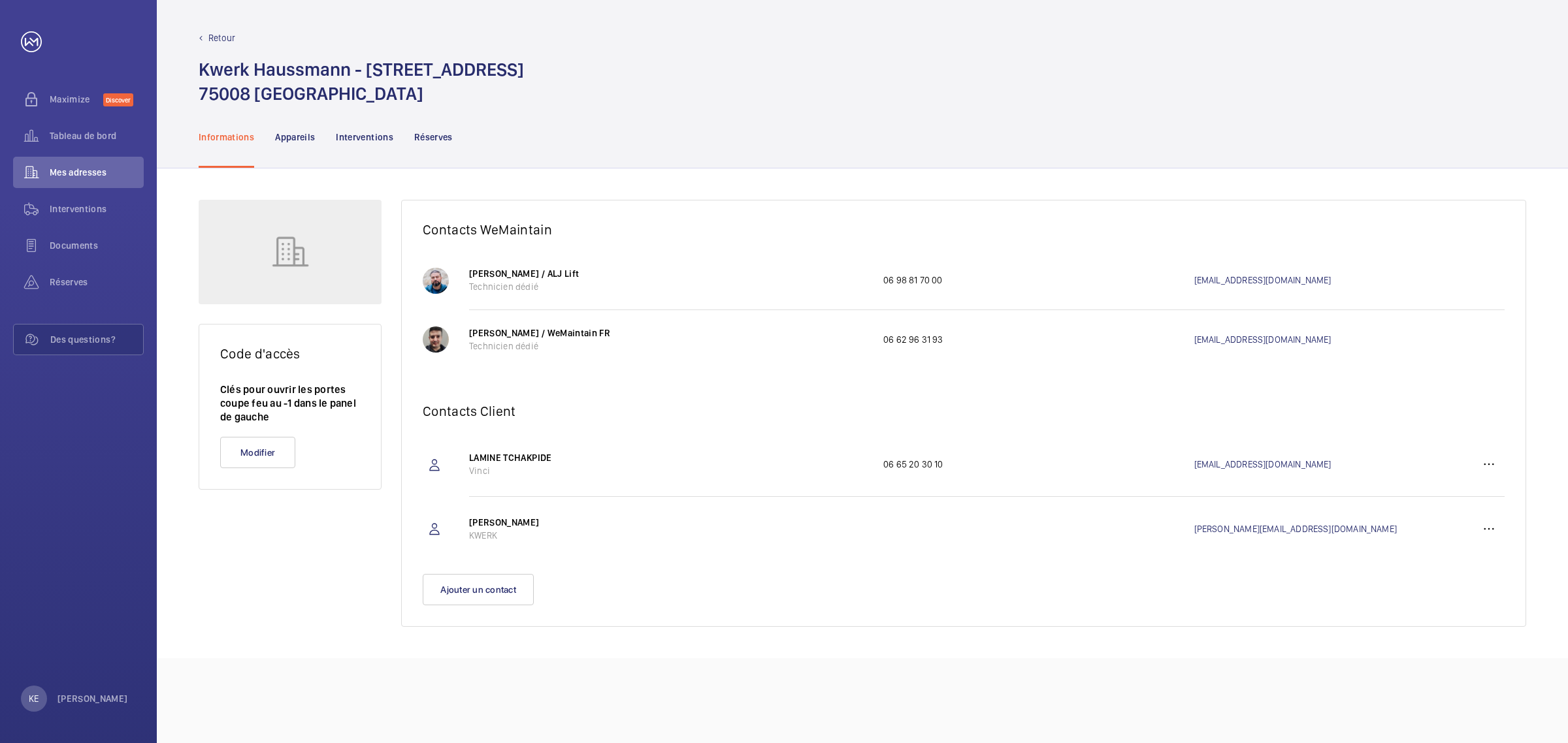
click at [601, 634] on div "Code d'accès Clés pour ouvrir les portes coupe feu au -1 dans le panel de gauch…" at bounding box center [863, 414] width 1411 height 490
